Goal: Obtain resource: Download file/media

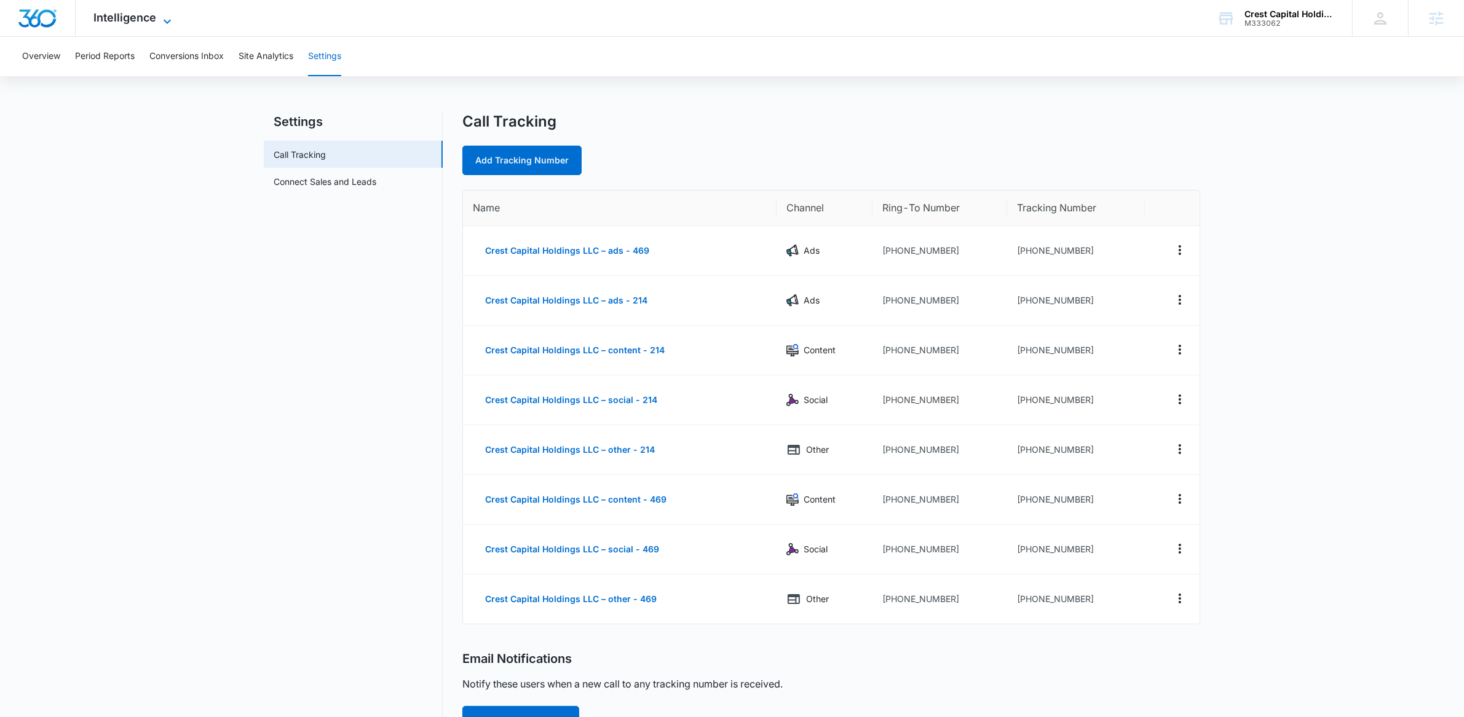
click at [133, 12] on span "Intelligence" at bounding box center [125, 17] width 63 height 13
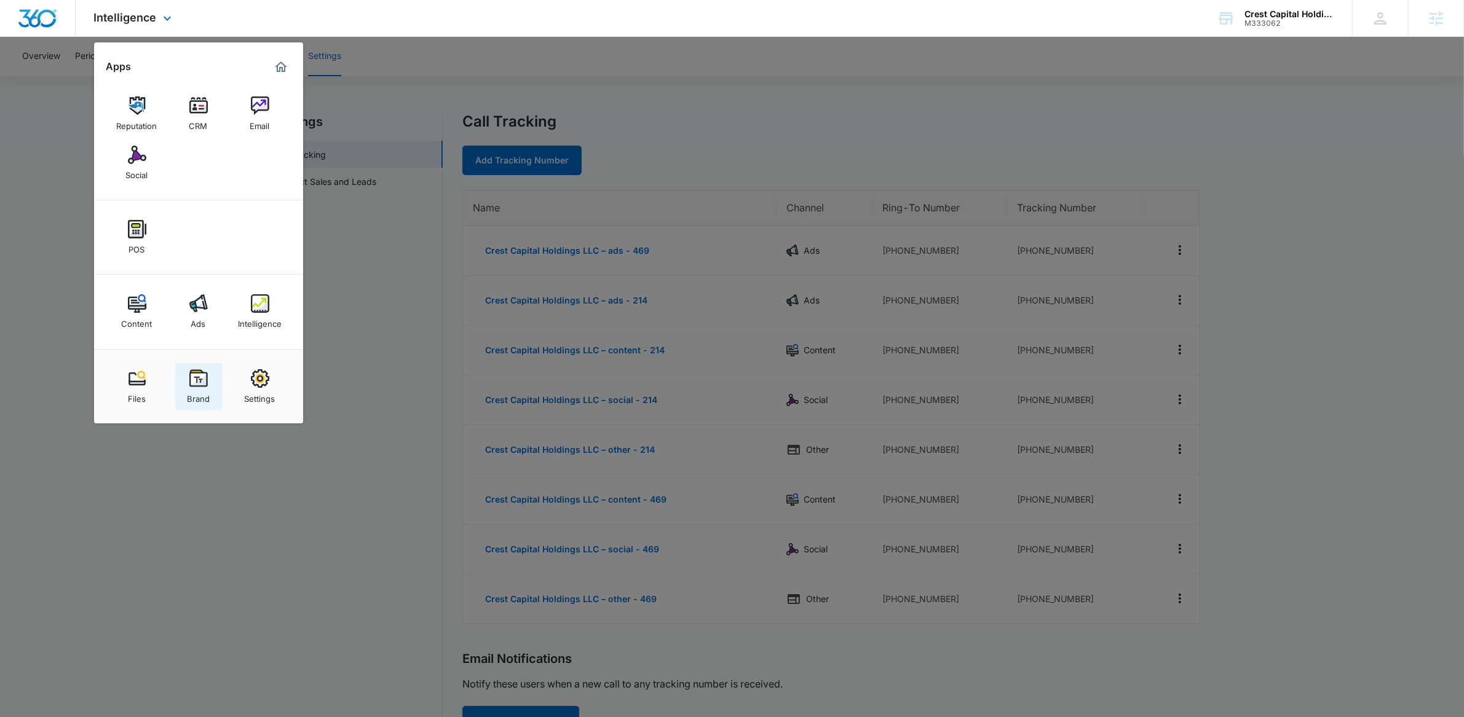
click at [189, 368] on link "Brand" at bounding box center [198, 386] width 47 height 47
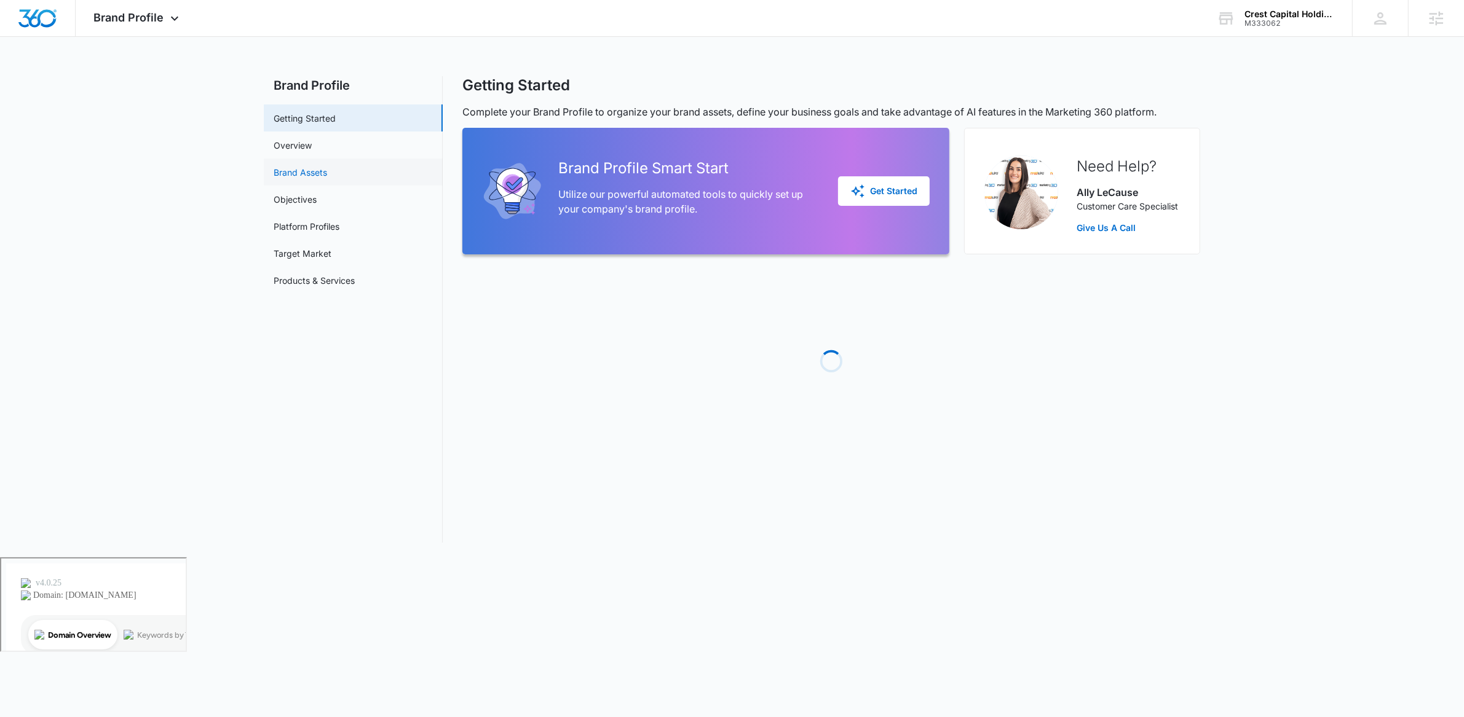
click at [324, 166] on link "Brand Assets" at bounding box center [300, 172] width 53 height 13
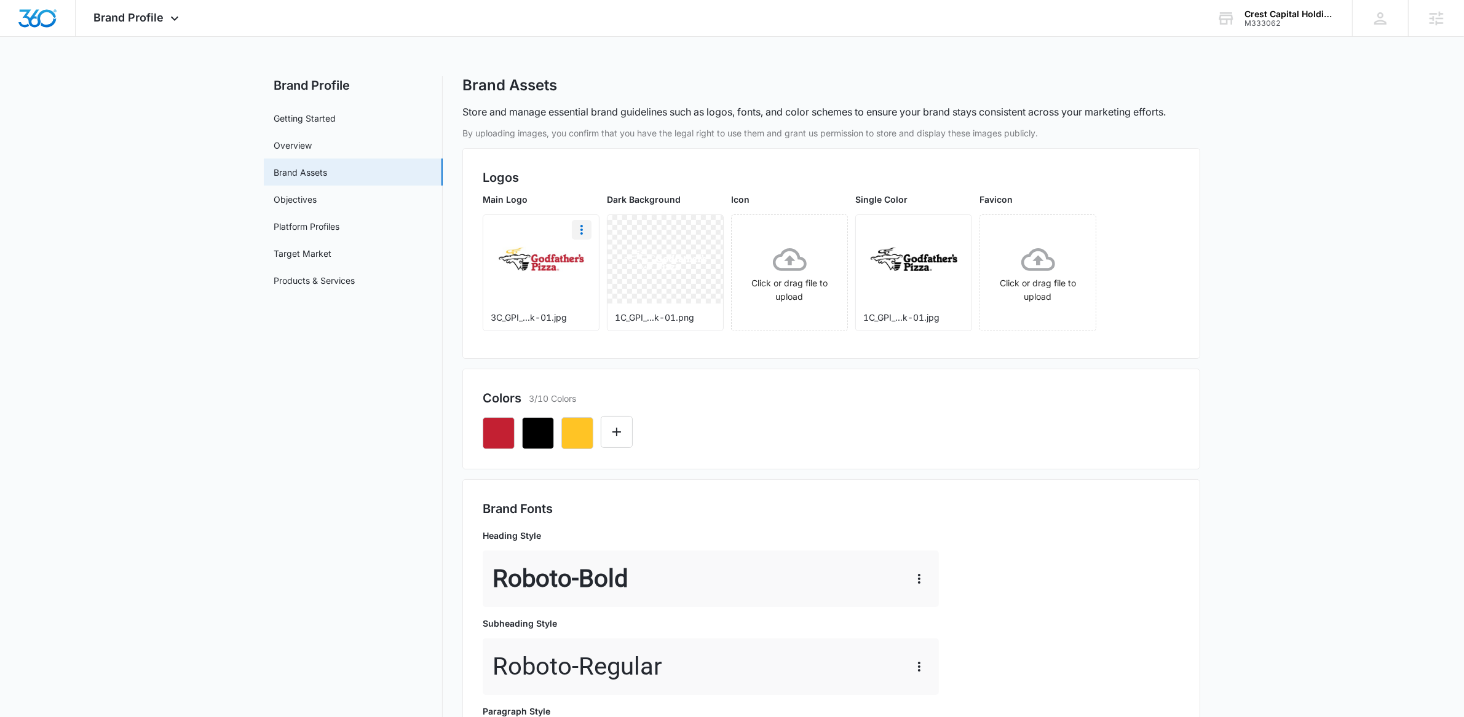
click at [586, 235] on icon "More" at bounding box center [581, 230] width 15 height 15
click at [585, 263] on button "Download" at bounding box center [614, 264] width 84 height 18
click at [707, 235] on icon "More" at bounding box center [705, 230] width 15 height 15
click at [709, 266] on button "Download" at bounding box center [738, 264] width 84 height 18
click at [497, 425] on button "button" at bounding box center [499, 433] width 32 height 32
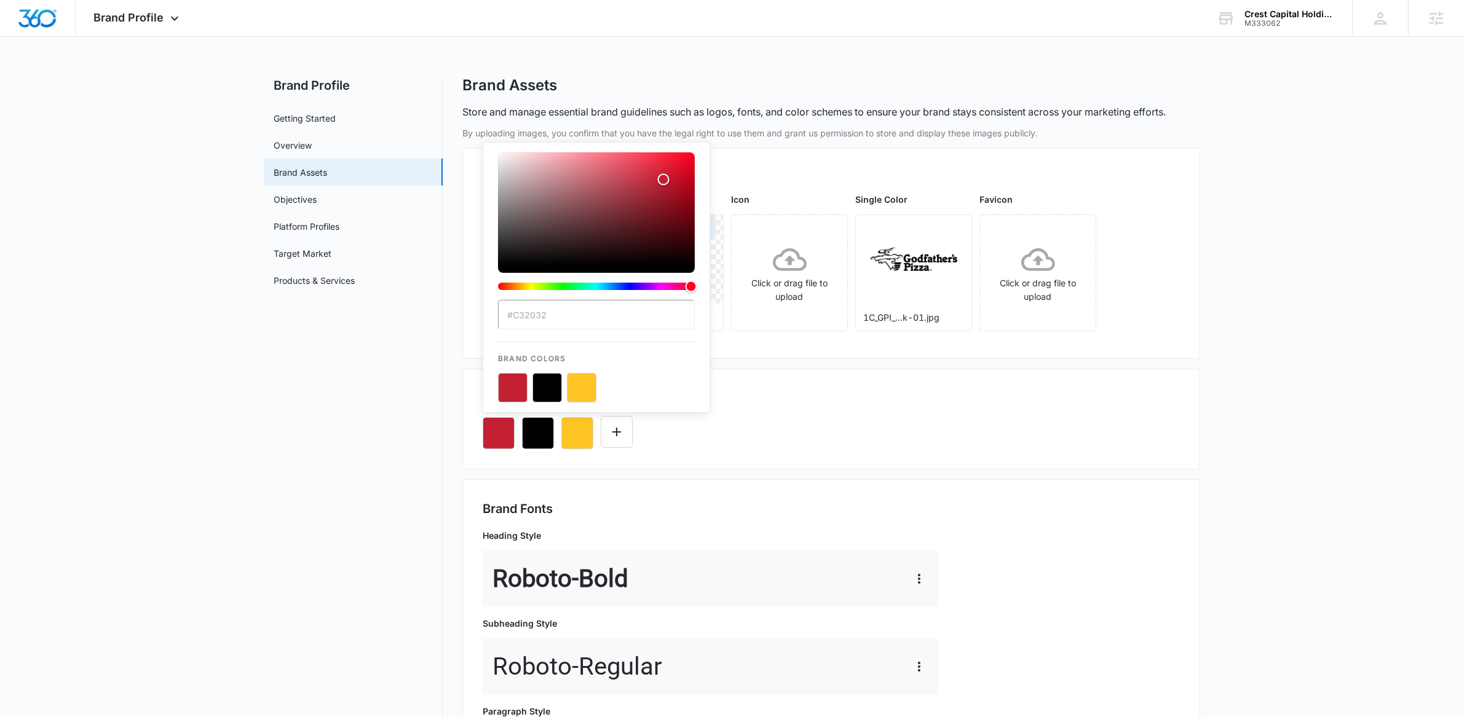
click at [560, 309] on input "#C32032" at bounding box center [596, 315] width 197 height 30
